Goal: Transaction & Acquisition: Purchase product/service

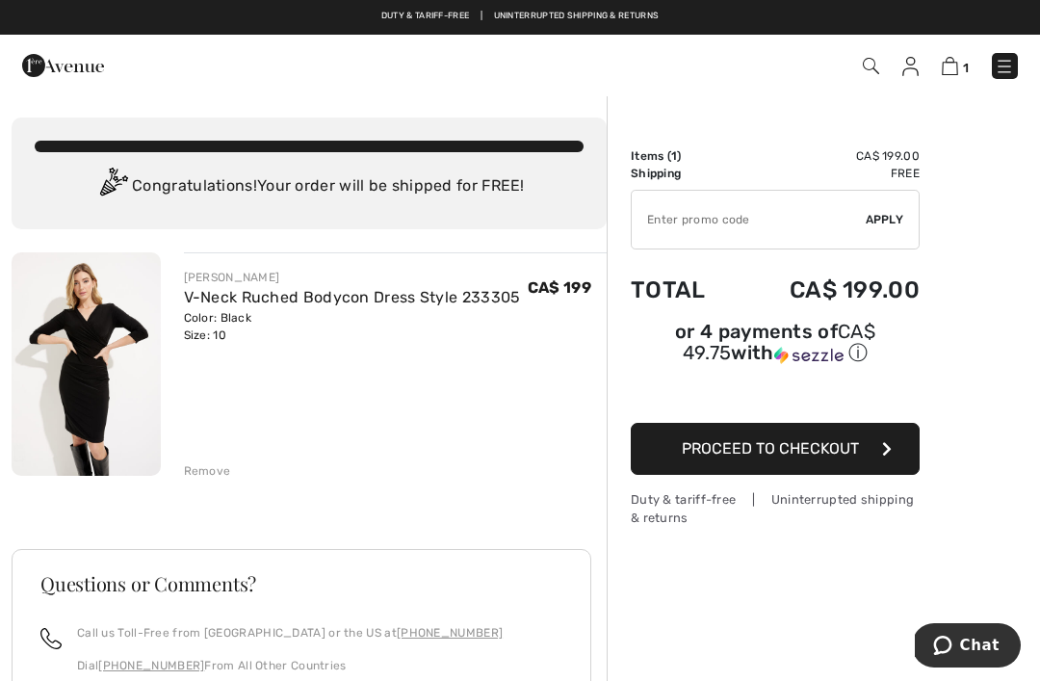
click at [1007, 68] on img at bounding box center [1004, 66] width 19 height 19
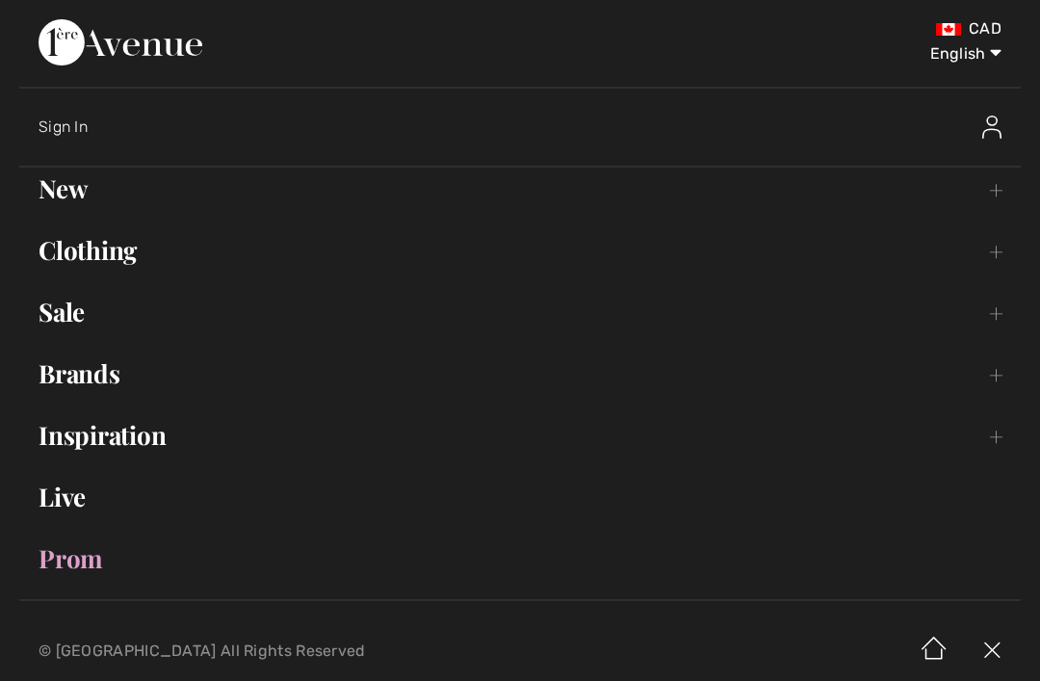
click at [80, 254] on link "Clothing Toggle submenu" at bounding box center [520, 250] width 1002 height 42
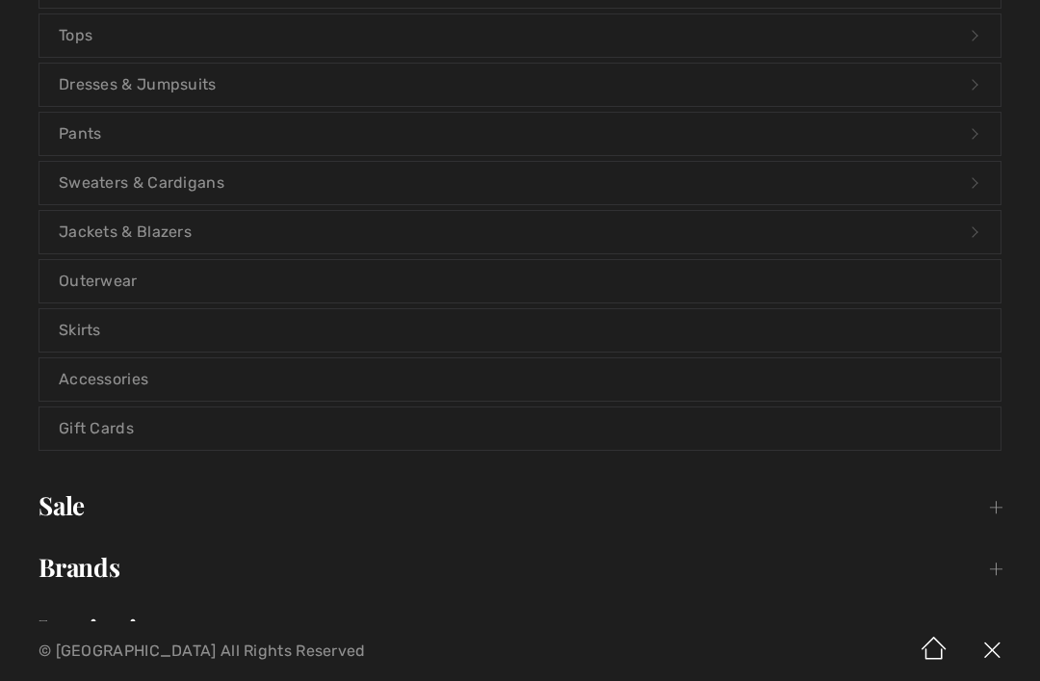
scroll to position [319, 0]
click at [94, 372] on link "Accessories" at bounding box center [519, 377] width 961 height 42
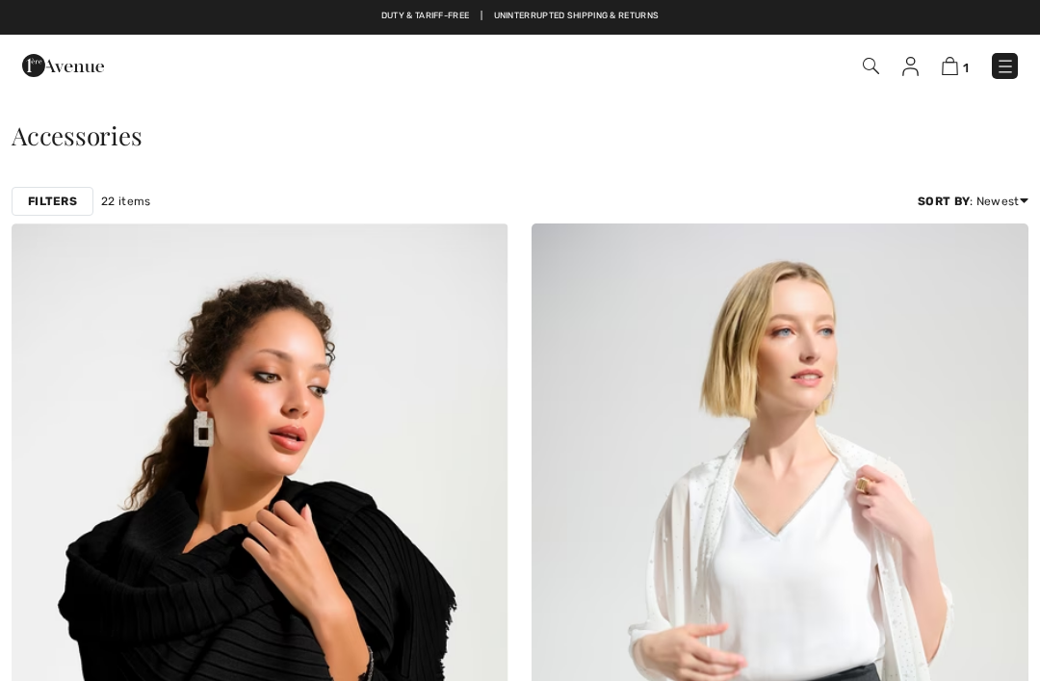
checkbox input "true"
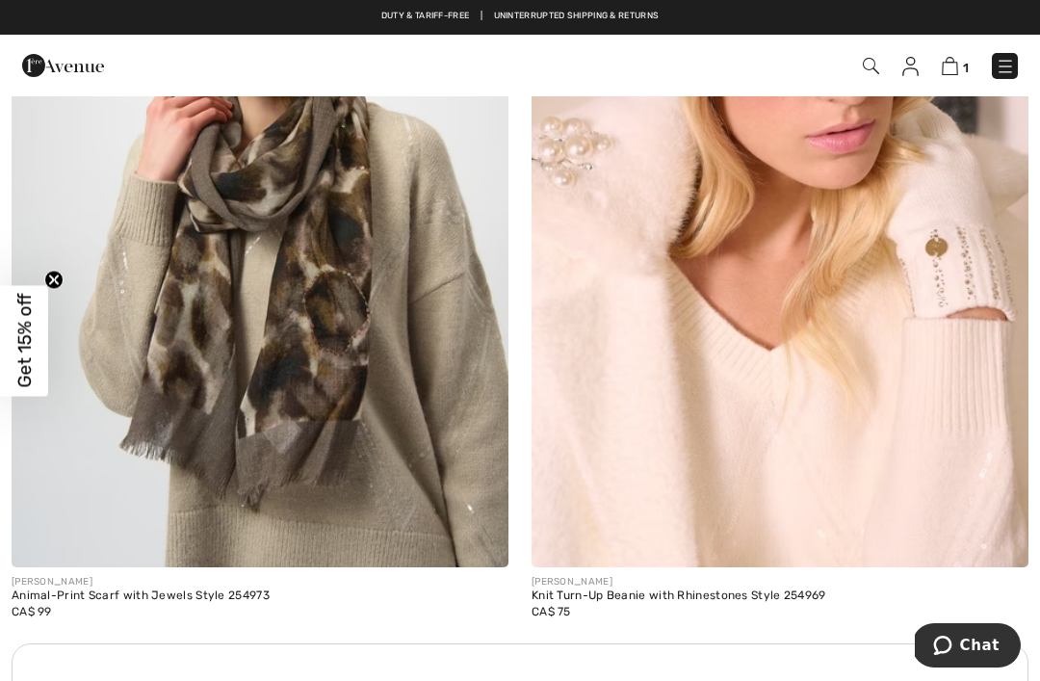
scroll to position [4611, 0]
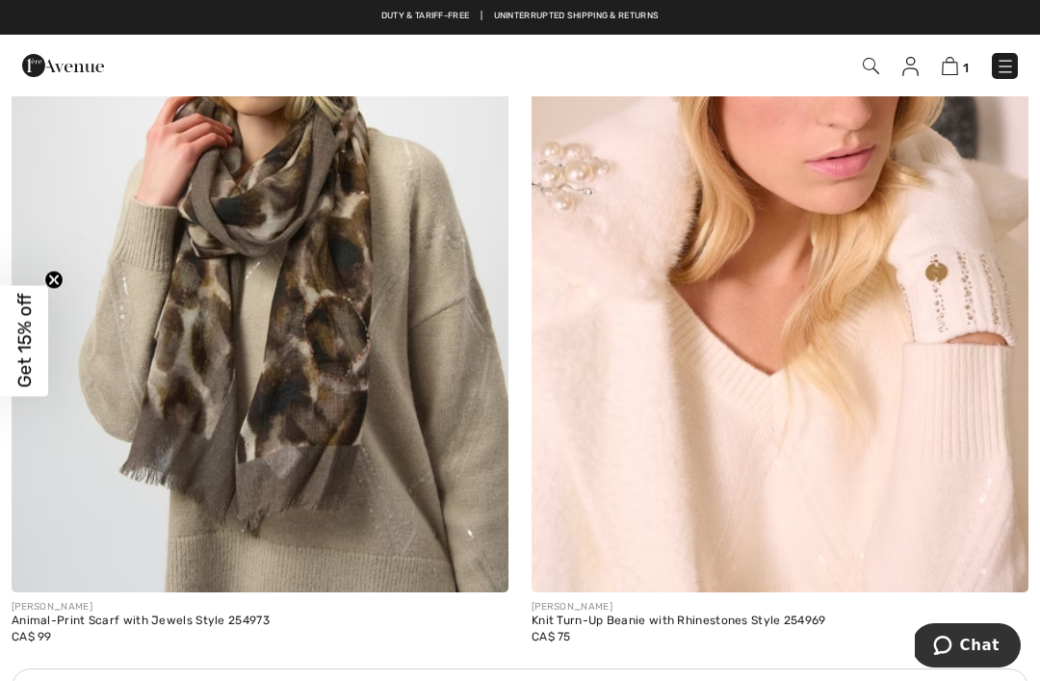
click at [243, 288] on img at bounding box center [260, 220] width 497 height 746
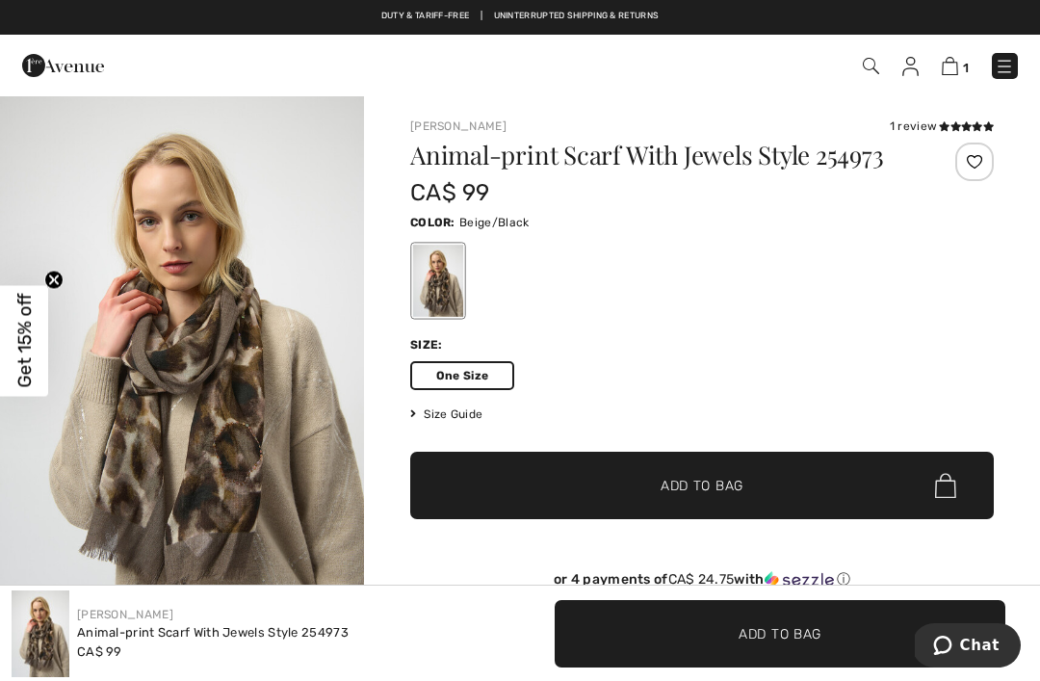
click at [228, 340] on img "1 / 4" at bounding box center [182, 366] width 364 height 545
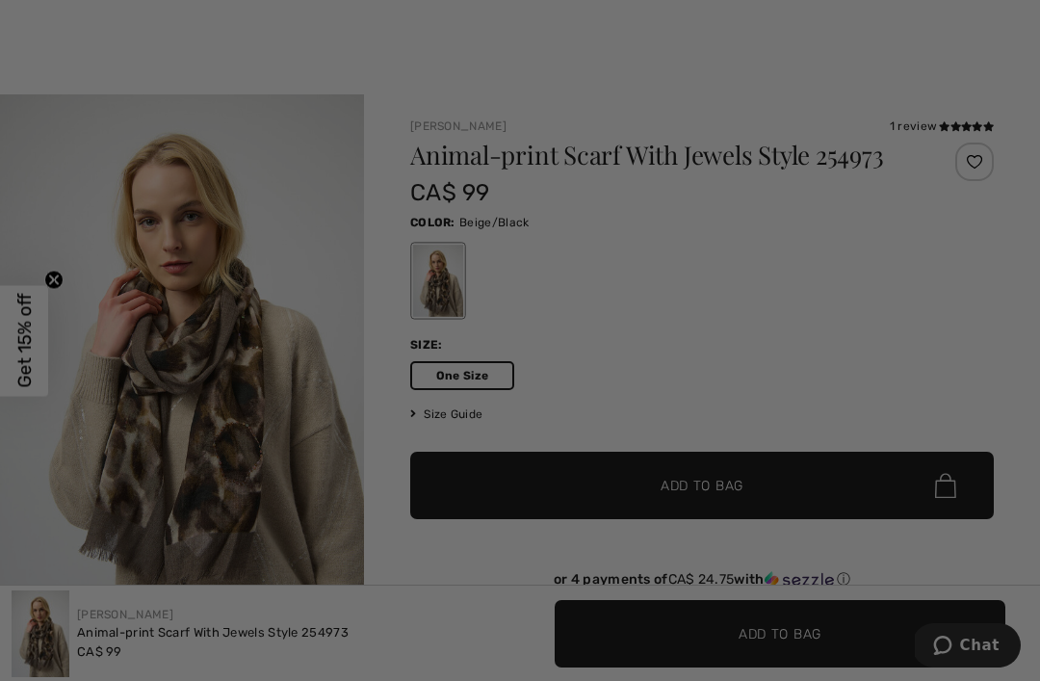
checkbox input "true"
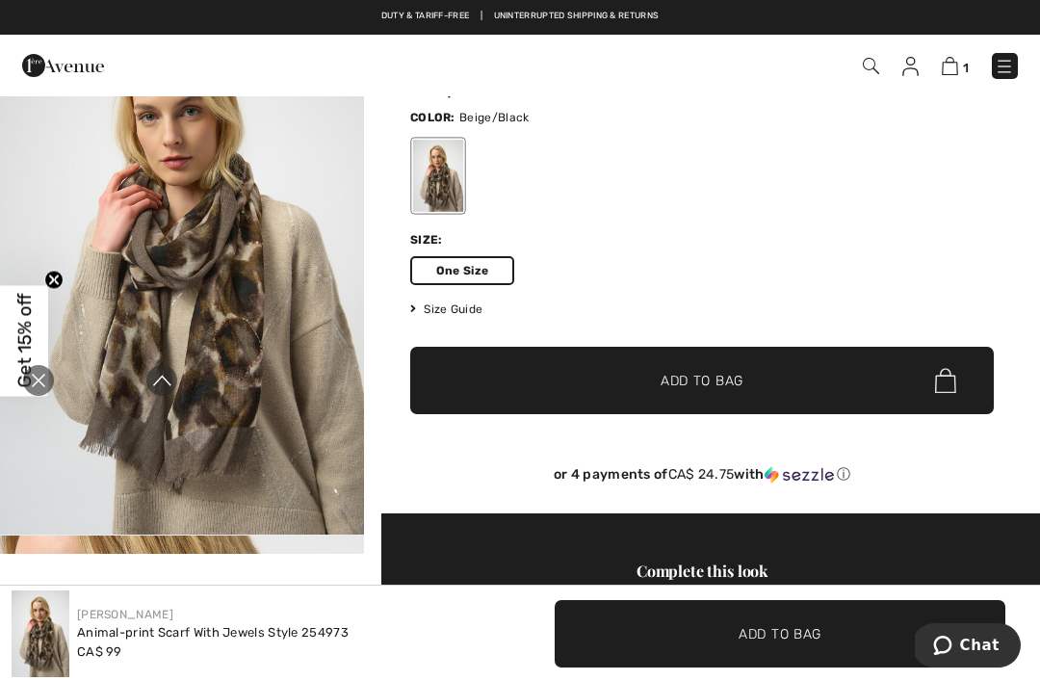
scroll to position [104, 0]
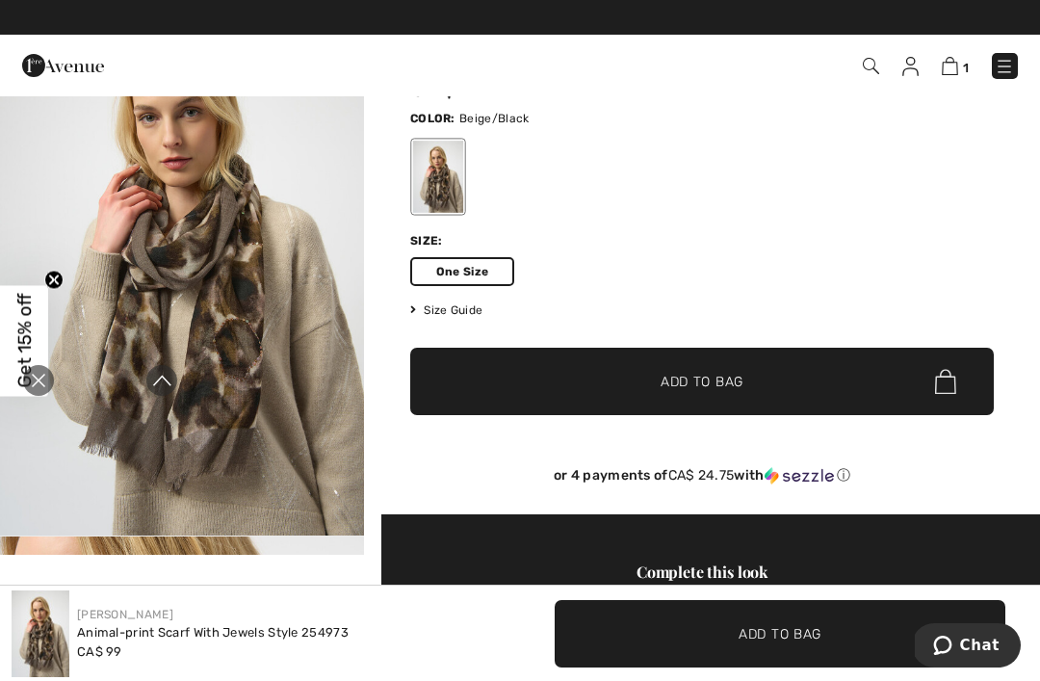
click at [24, 388] on div "Close live curation" at bounding box center [38, 380] width 46 height 46
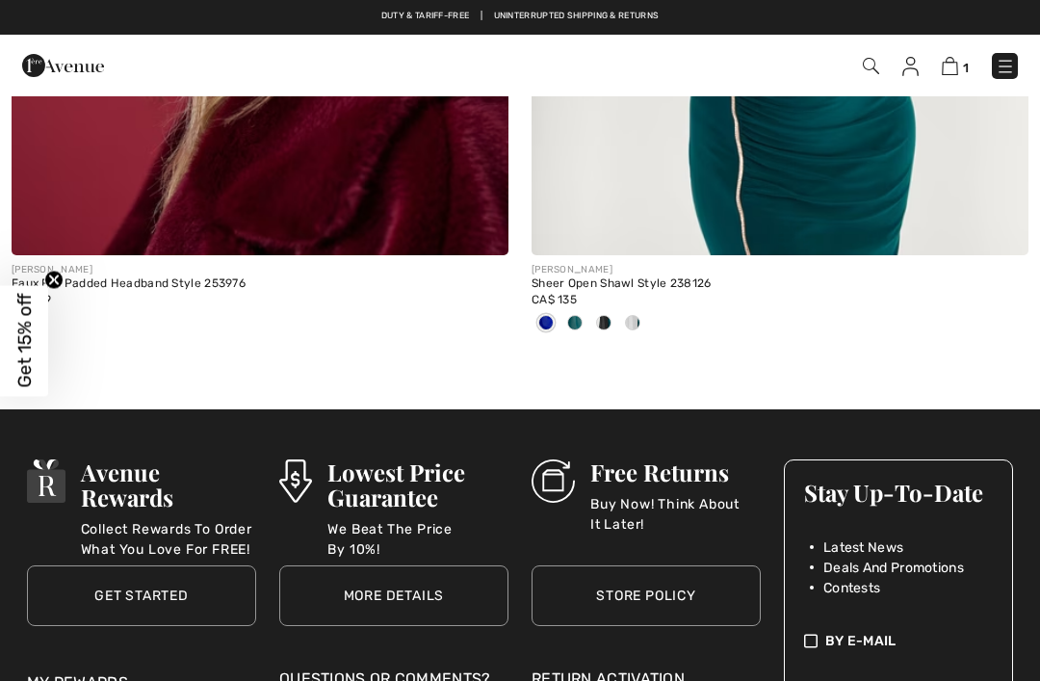
scroll to position [9251, 0]
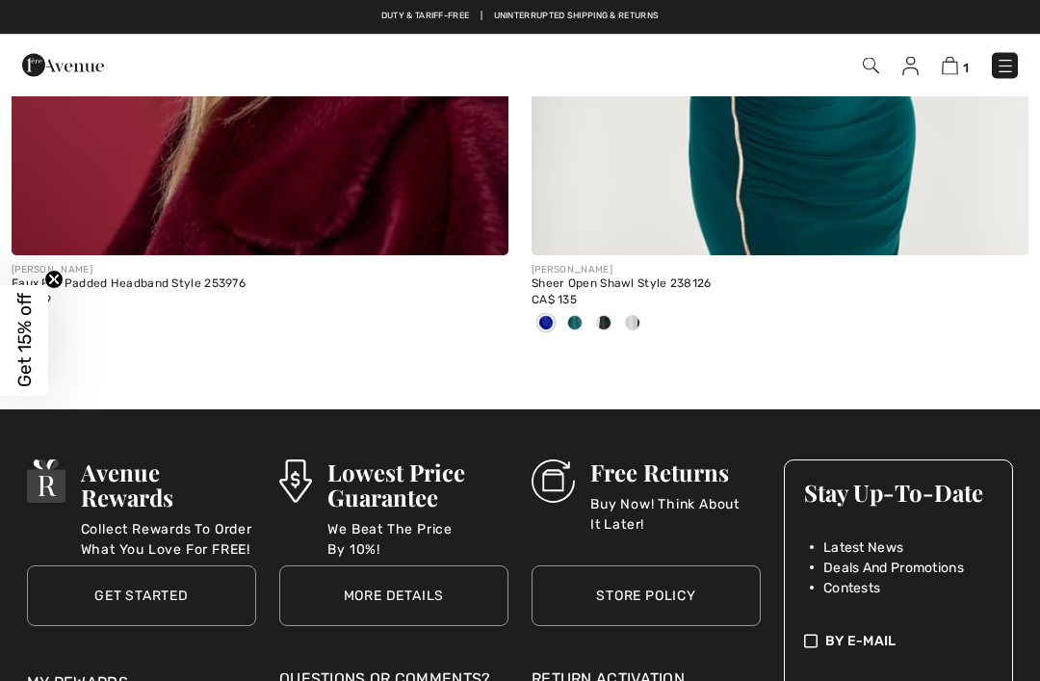
click at [644, 320] on div at bounding box center [632, 325] width 29 height 32
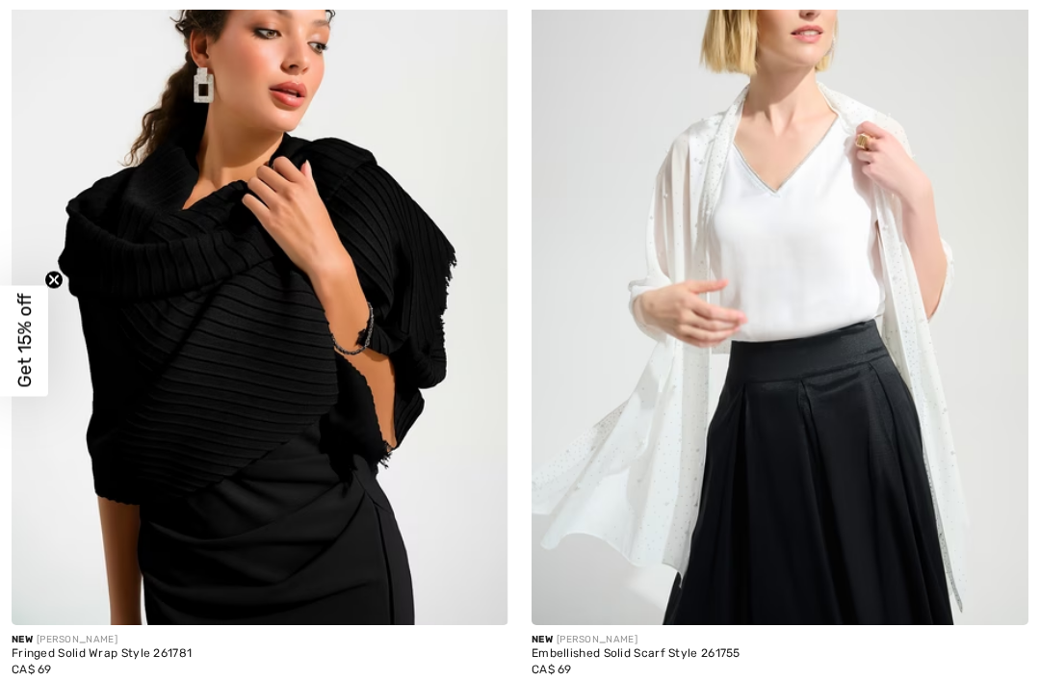
scroll to position [342, 0]
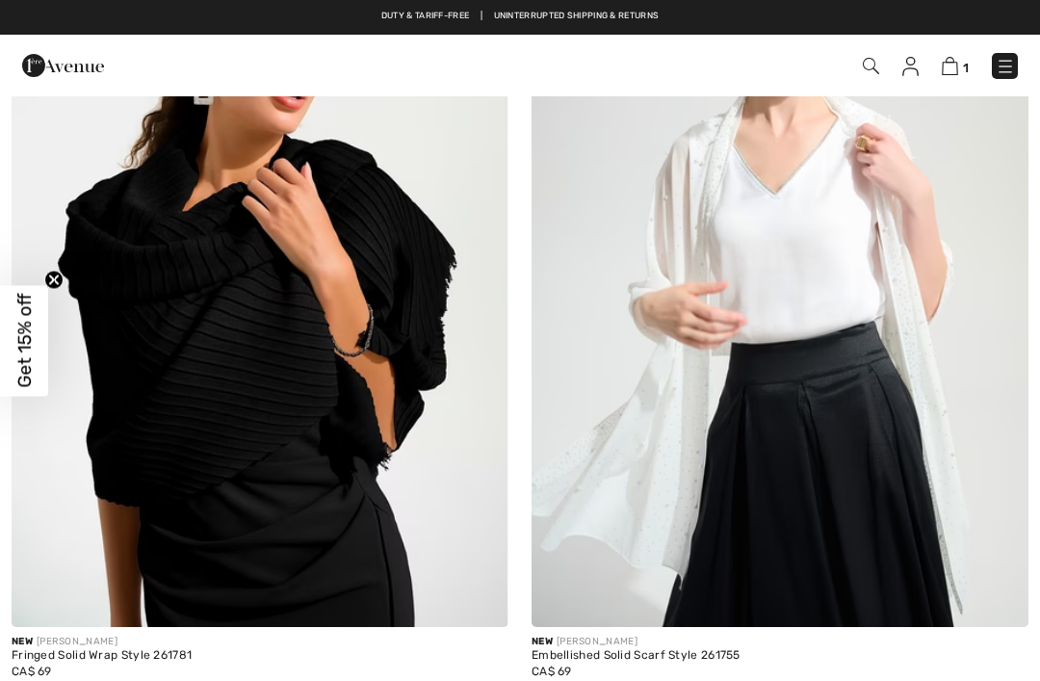
click at [195, 354] on img at bounding box center [260, 255] width 497 height 746
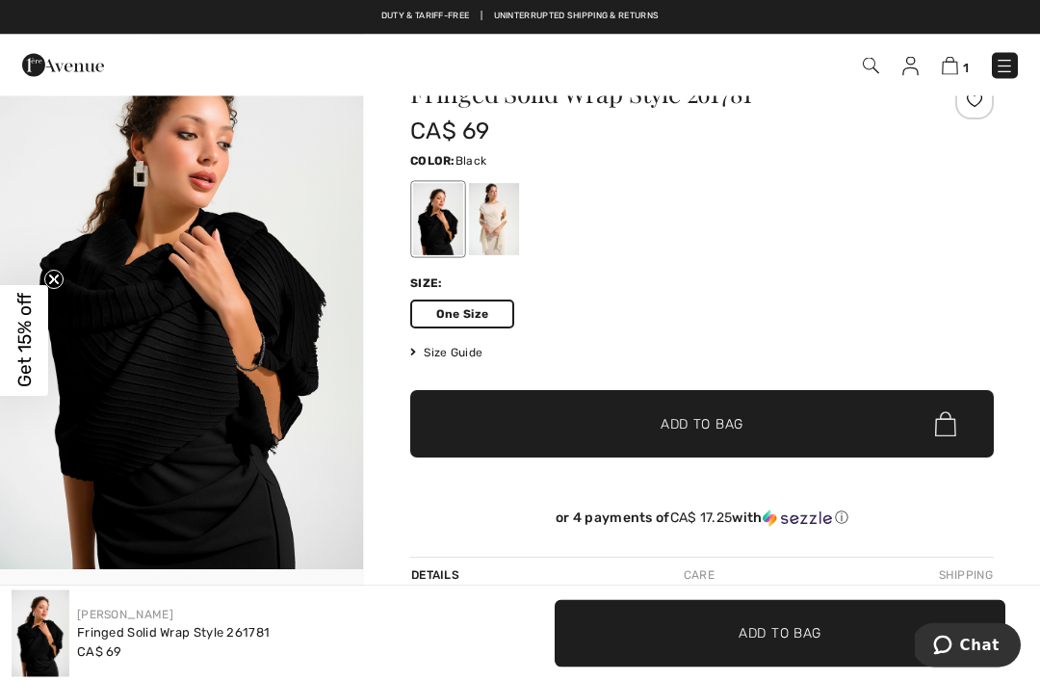
scroll to position [71, 0]
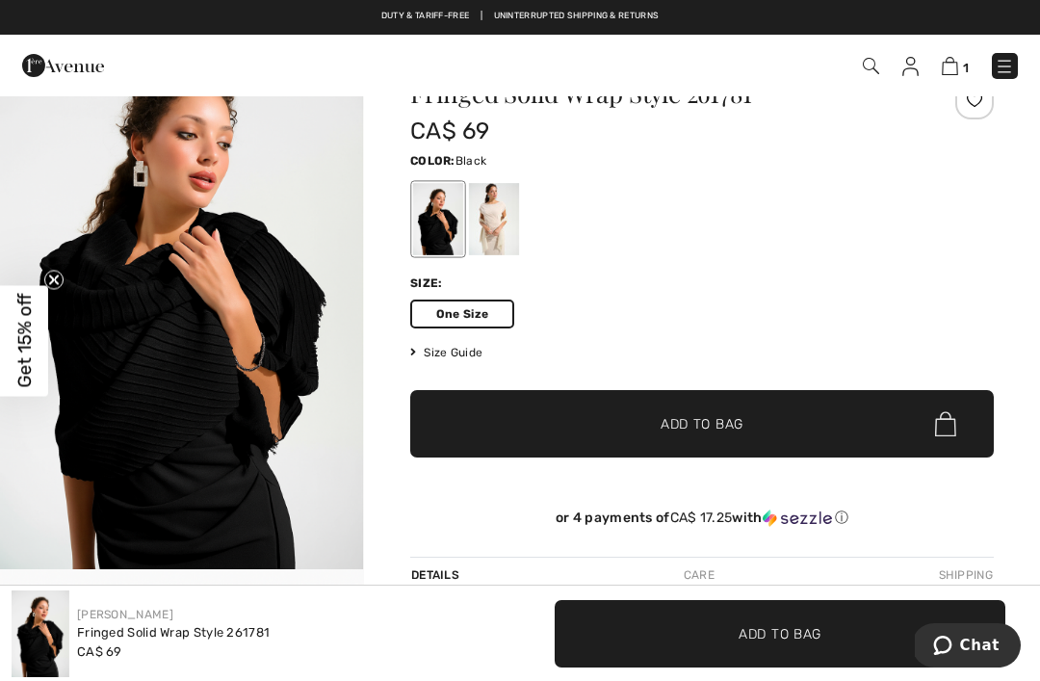
click at [512, 211] on div at bounding box center [494, 219] width 50 height 72
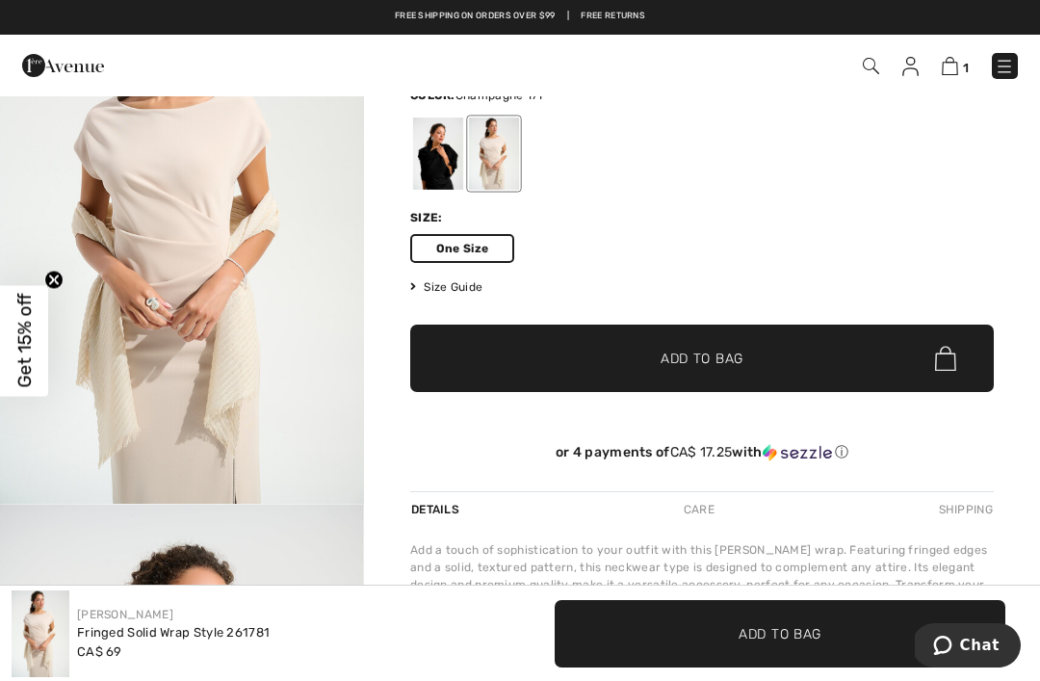
scroll to position [0, 0]
